Goal: Task Accomplishment & Management: Use online tool/utility

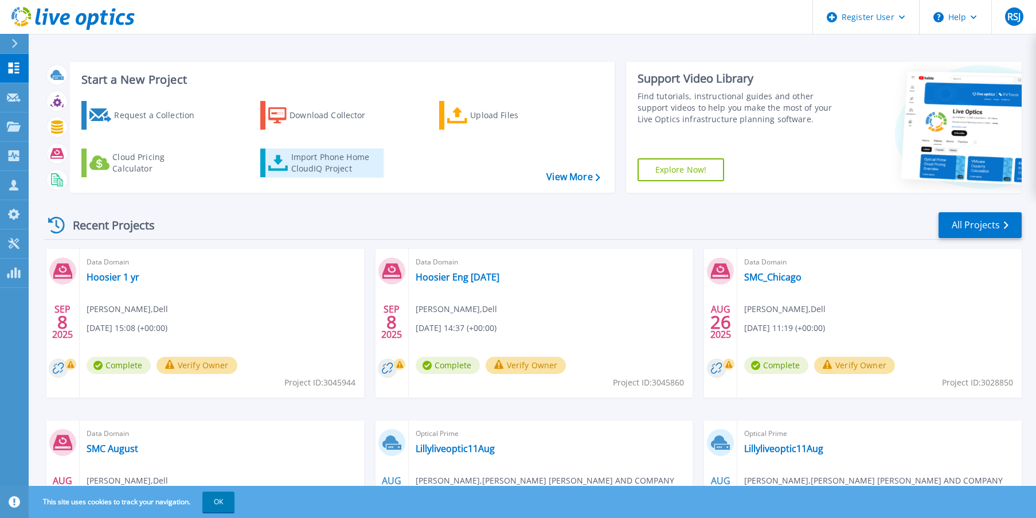
click at [335, 169] on div "Import Phone Home CloudIQ Project" at bounding box center [335, 162] width 89 height 23
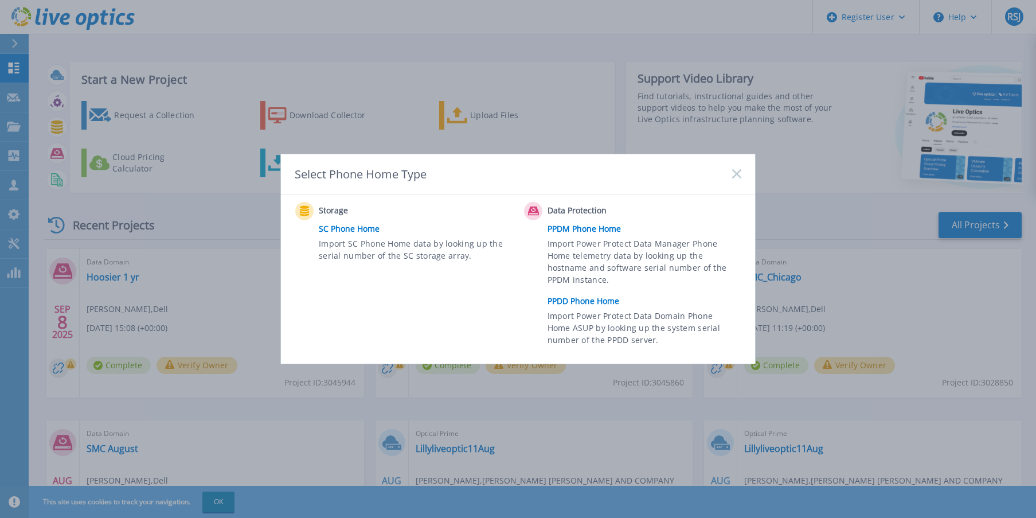
click at [586, 233] on link "PPDM Phone Home" at bounding box center [648, 228] width 200 height 17
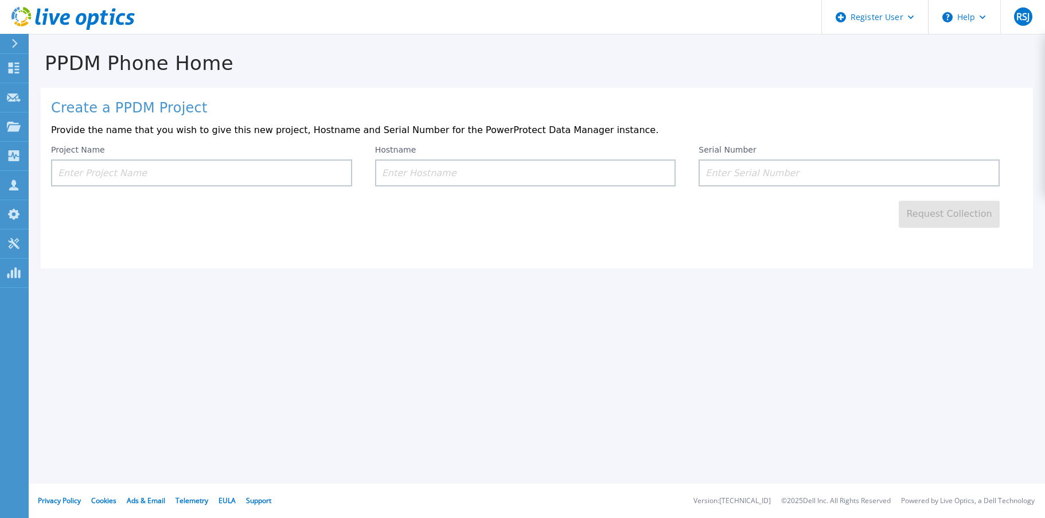
click at [140, 179] on input at bounding box center [201, 172] width 301 height 27
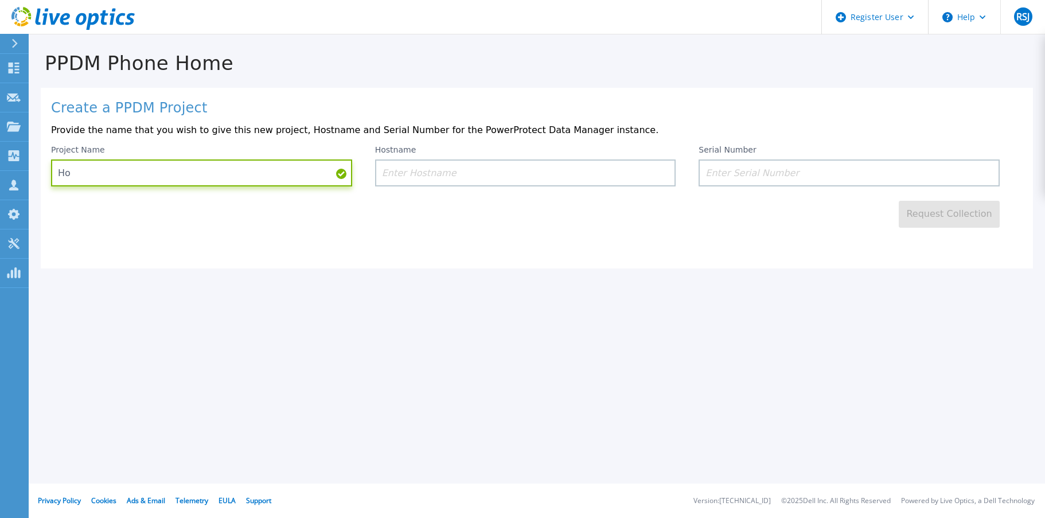
type input "H"
type input "Hoosier Energy PPDM VtV [DATE]"
click at [463, 169] on input at bounding box center [525, 172] width 301 height 27
click at [802, 170] on input at bounding box center [848, 172] width 301 height 27
paste input "ELMPPD1123QJG4"
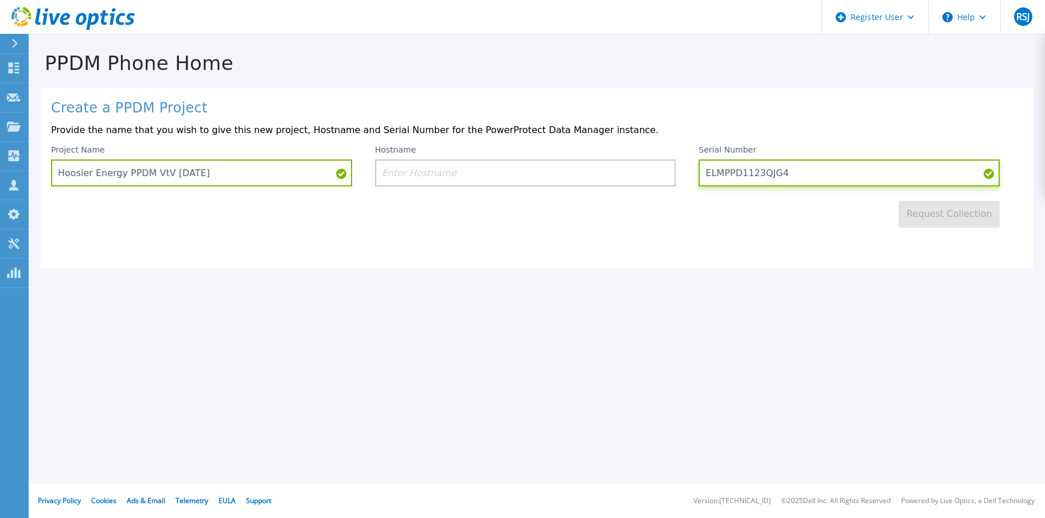
type input "ELMPPD1123QJG4"
click at [517, 171] on input at bounding box center [525, 172] width 301 height 27
click at [936, 177] on input "ELMPPD1123QJG4" at bounding box center [848, 172] width 301 height 27
